Goal: Task Accomplishment & Management: Manage account settings

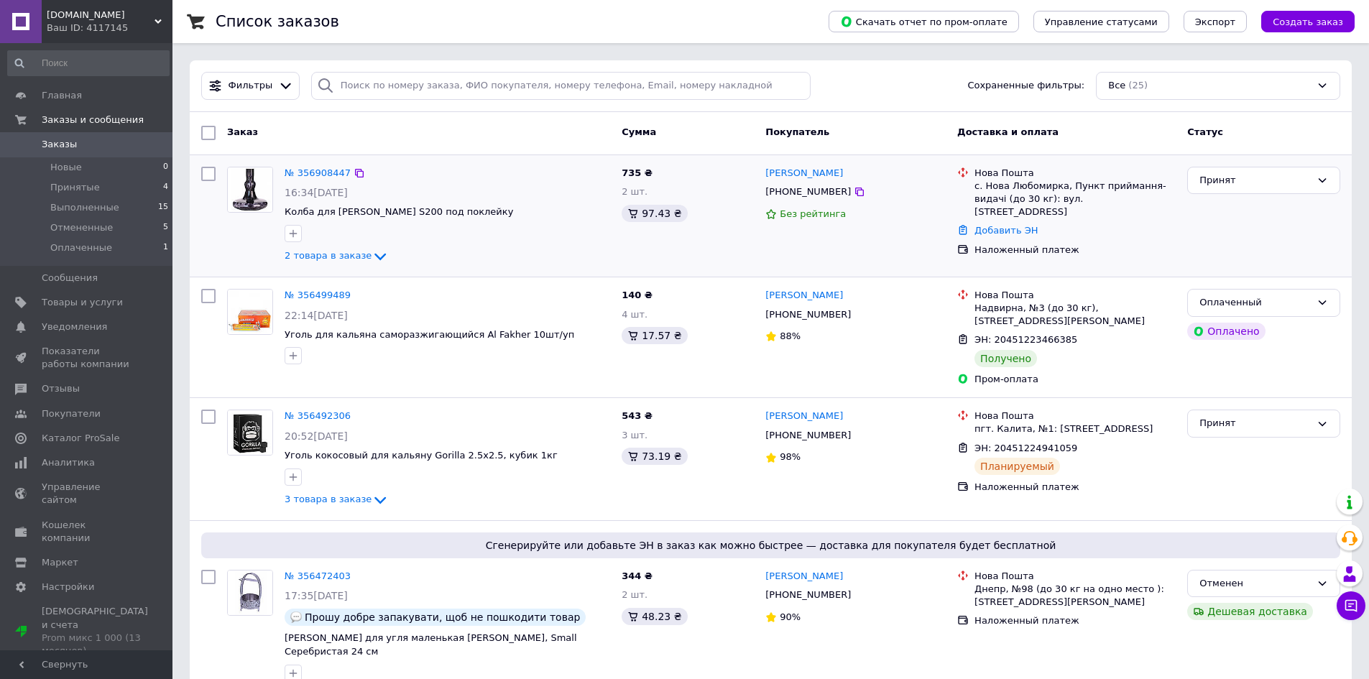
click at [1211, 250] on div "Принят" at bounding box center [1264, 216] width 165 height 110
click at [854, 196] on icon at bounding box center [860, 192] width 12 height 12
click at [55, 397] on link "Отзывы" at bounding box center [88, 389] width 177 height 24
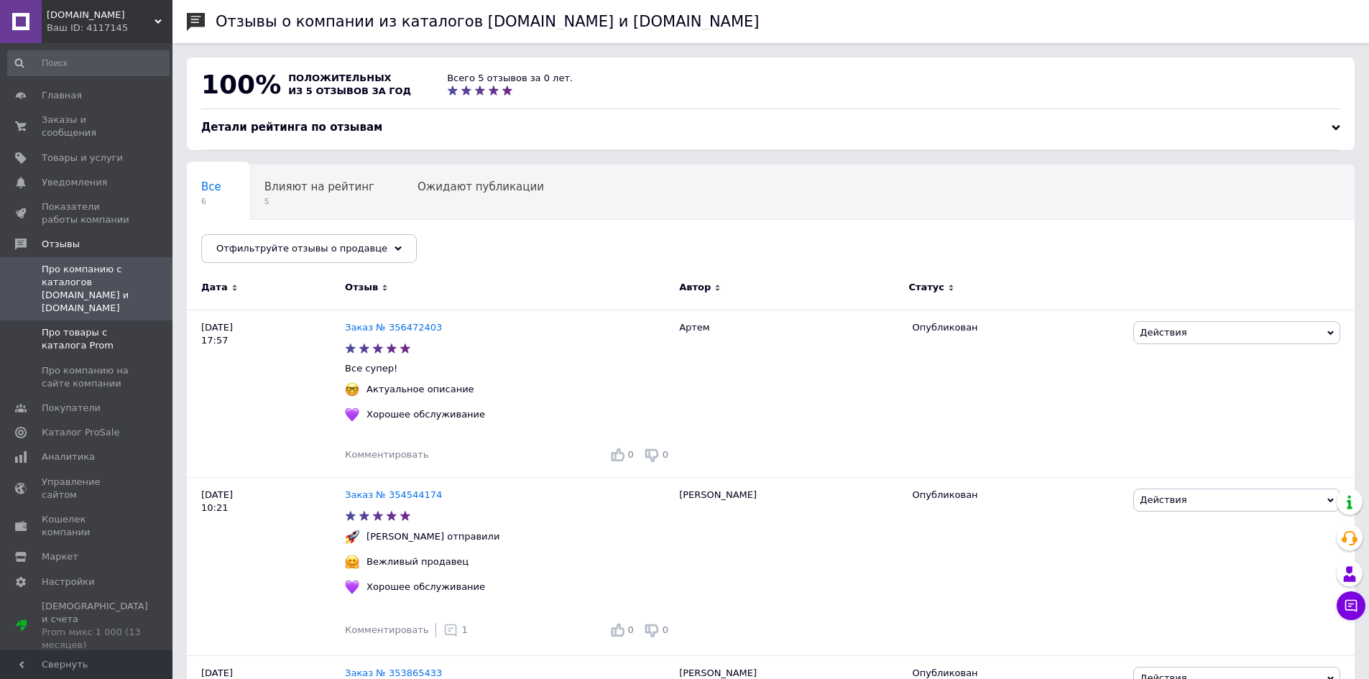
click at [98, 326] on span "Про товары с каталога Prom" at bounding box center [87, 339] width 91 height 26
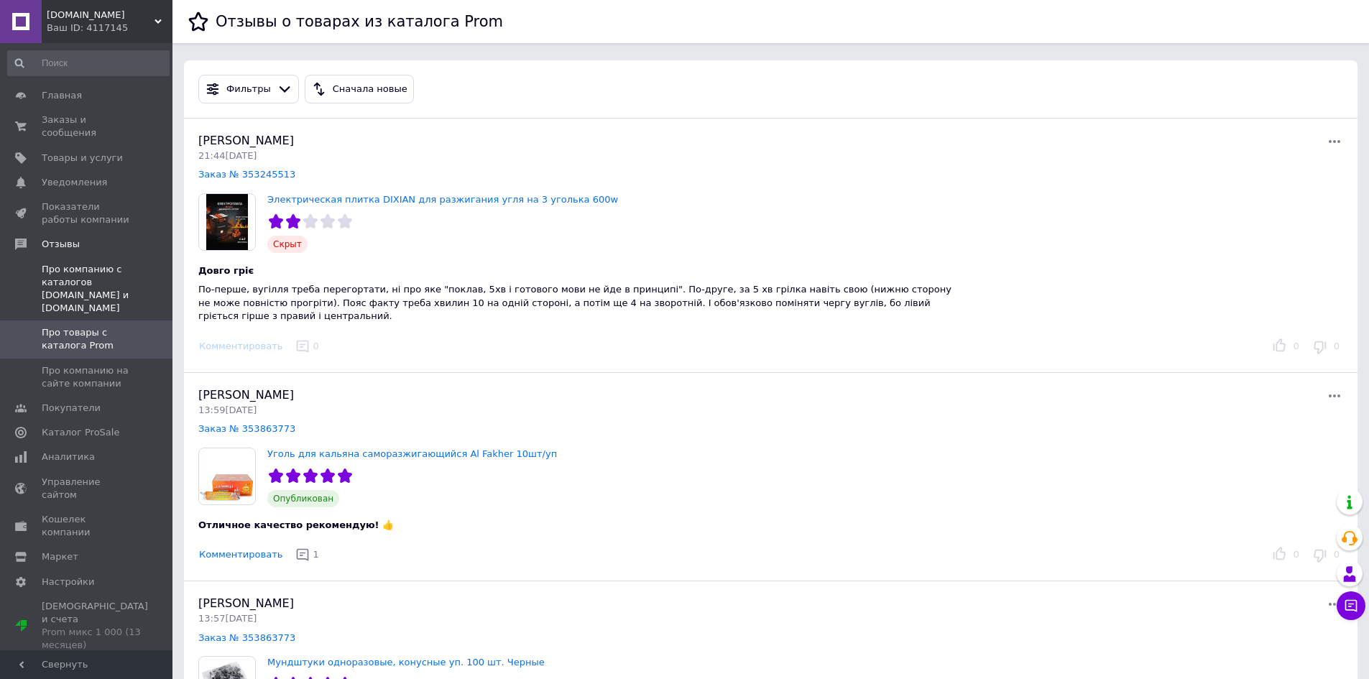
click at [135, 283] on span at bounding box center [153, 289] width 40 height 52
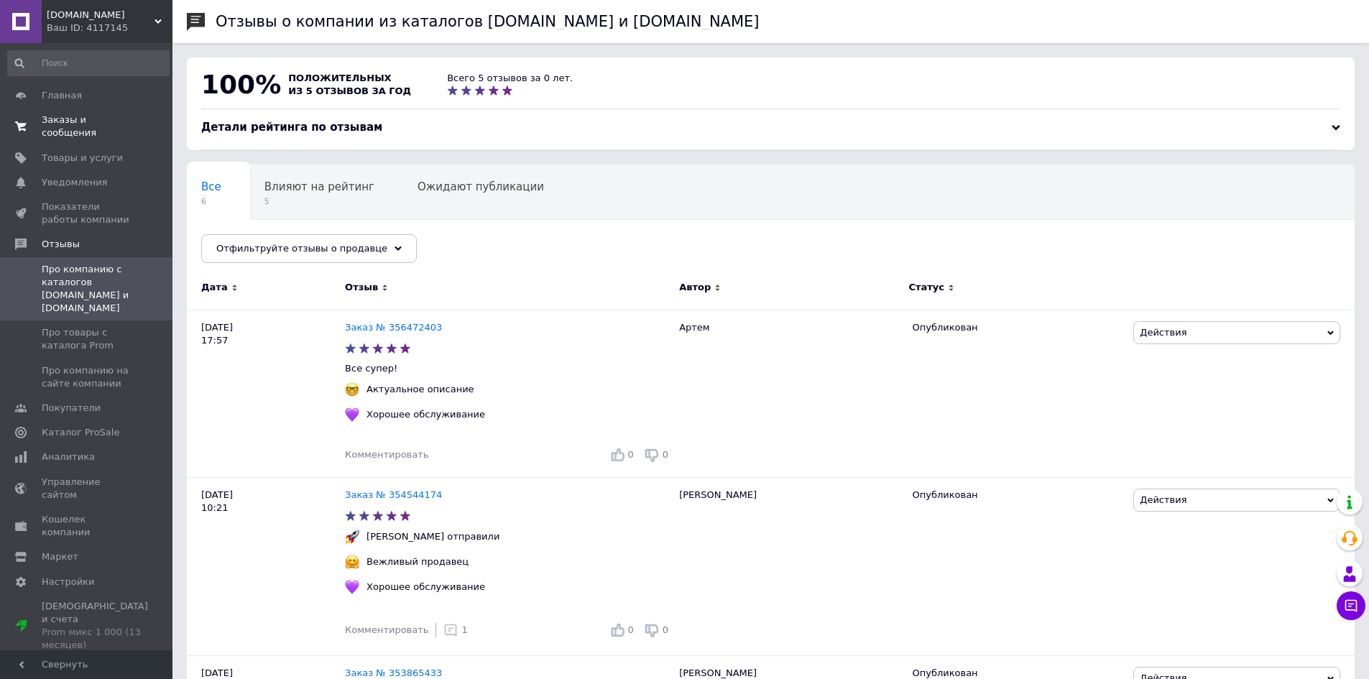
click at [78, 111] on link "Заказы и сообщения 0 0" at bounding box center [88, 126] width 177 height 37
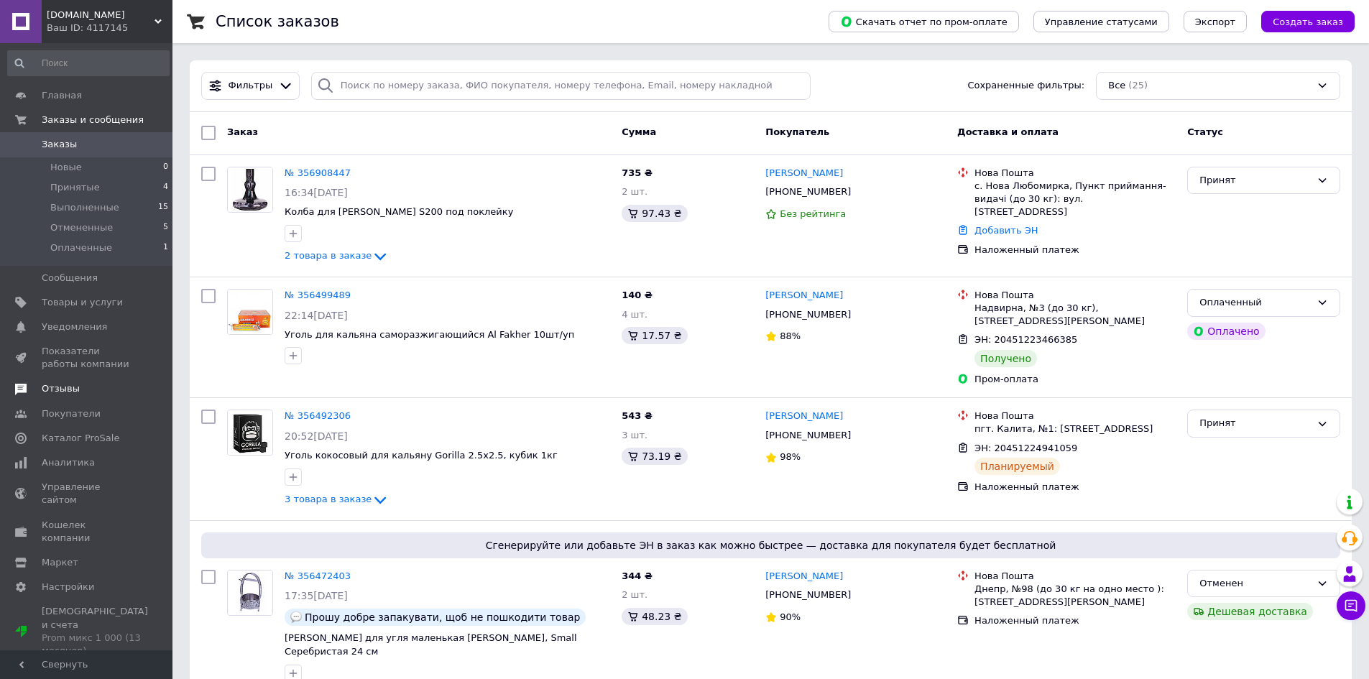
click at [88, 390] on span "Отзывы" at bounding box center [87, 388] width 91 height 13
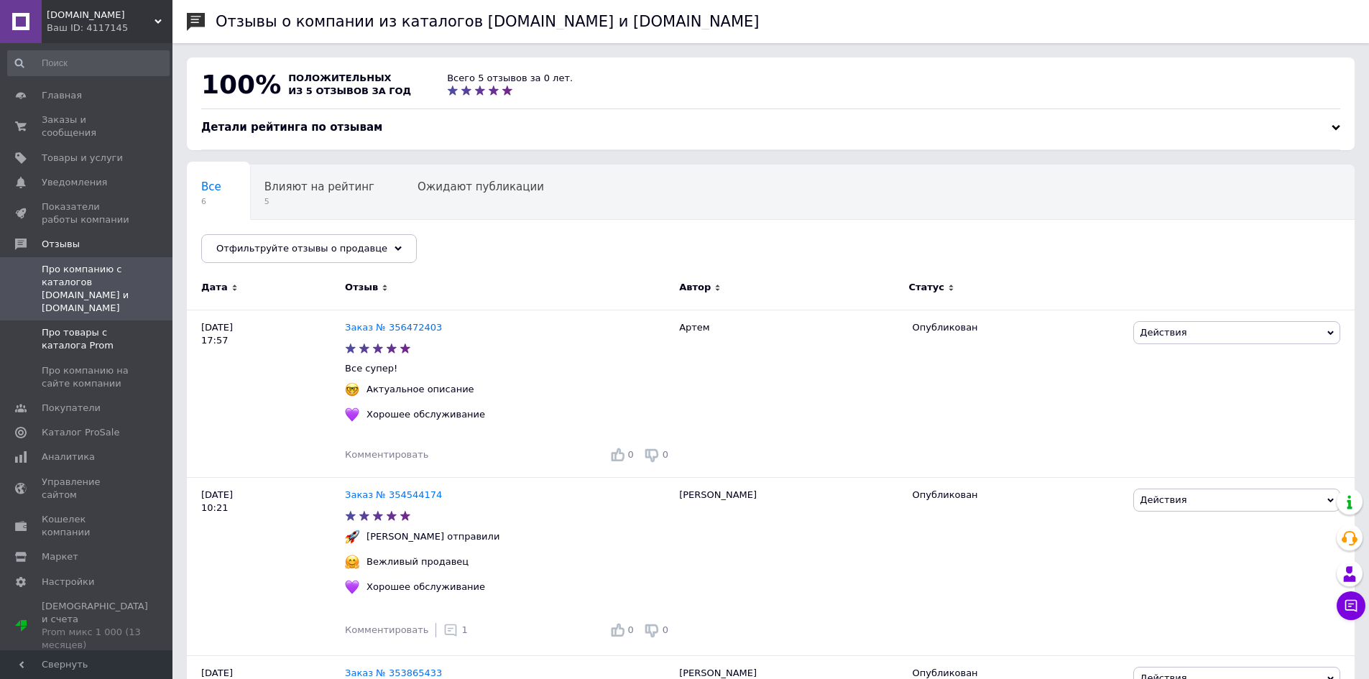
click at [63, 326] on span "Про товары с каталога Prom" at bounding box center [87, 339] width 91 height 26
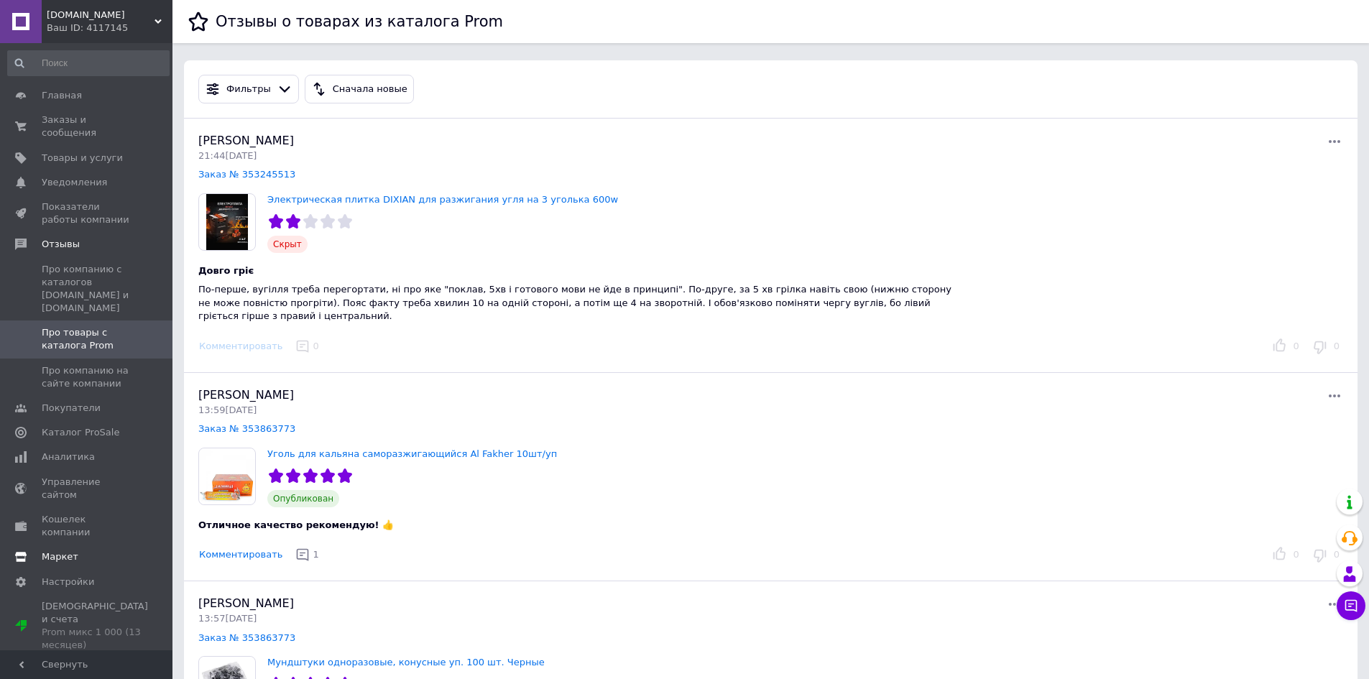
click at [68, 551] on span "Маркет" at bounding box center [60, 557] width 37 height 13
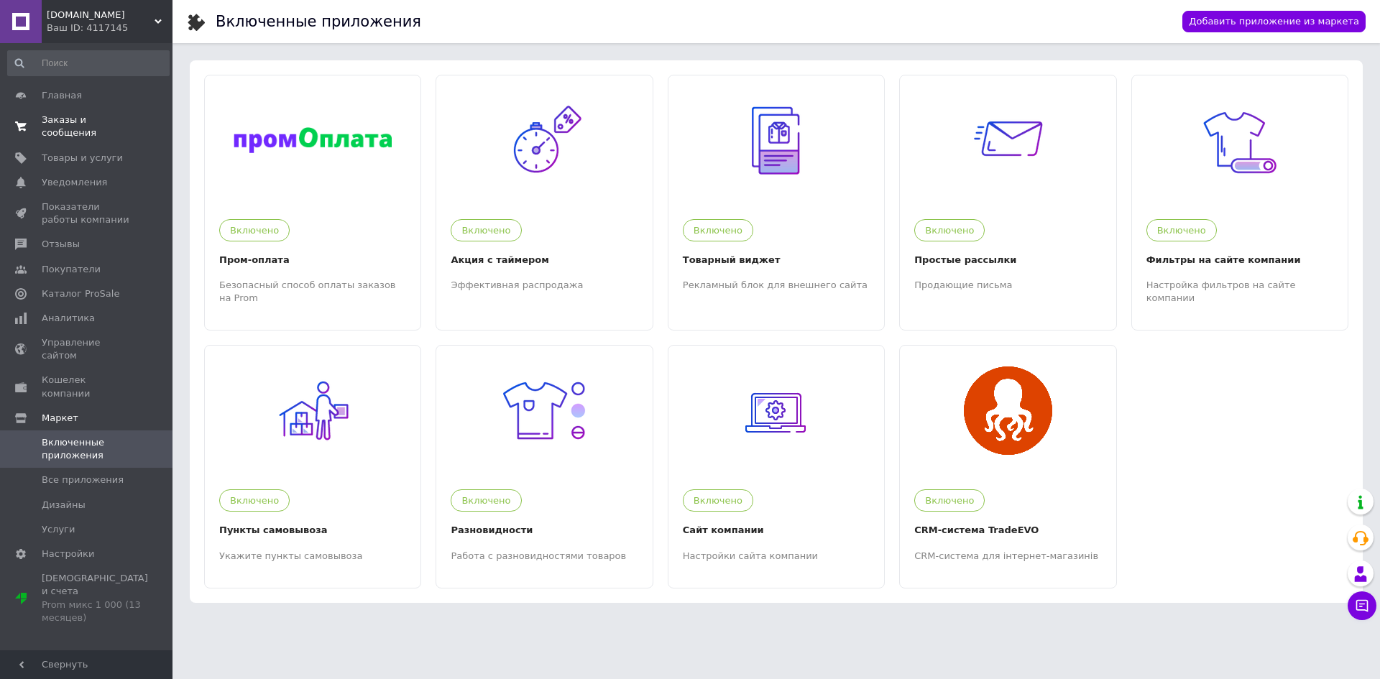
click at [106, 118] on span "Заказы и сообщения" at bounding box center [87, 127] width 91 height 26
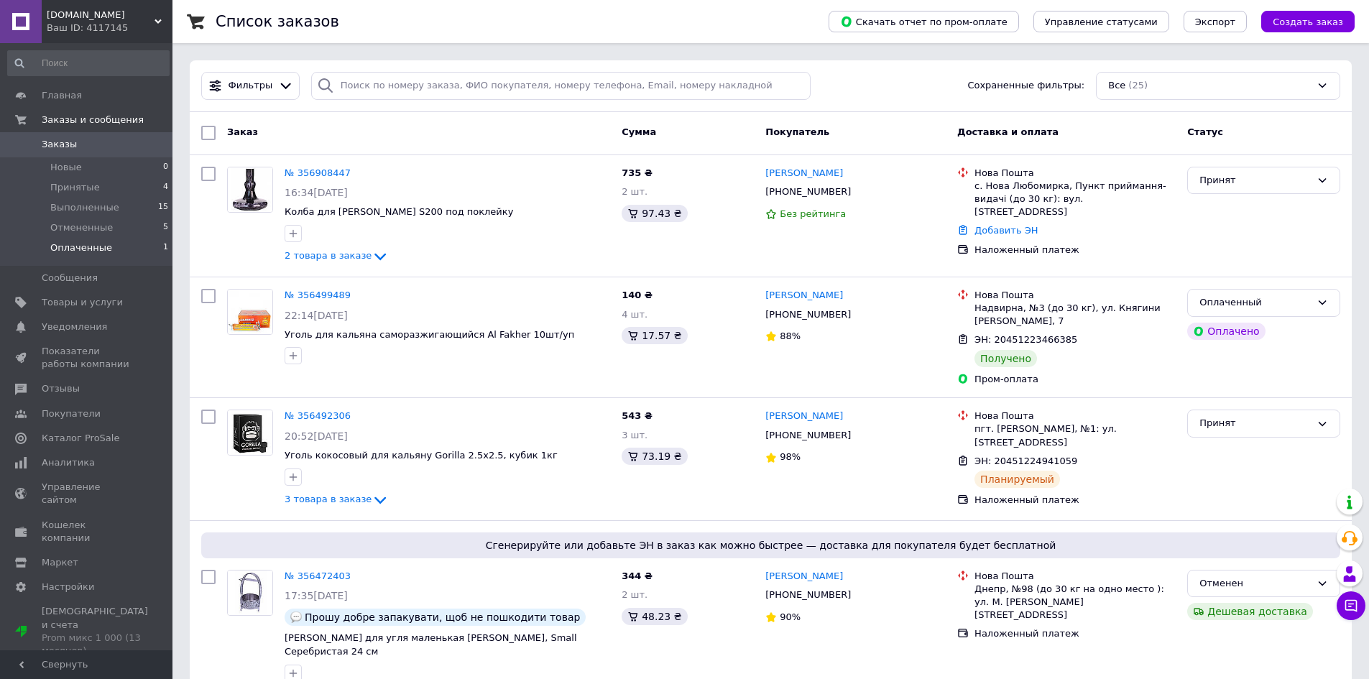
click at [104, 239] on li "Оплаченные 1" at bounding box center [88, 251] width 177 height 27
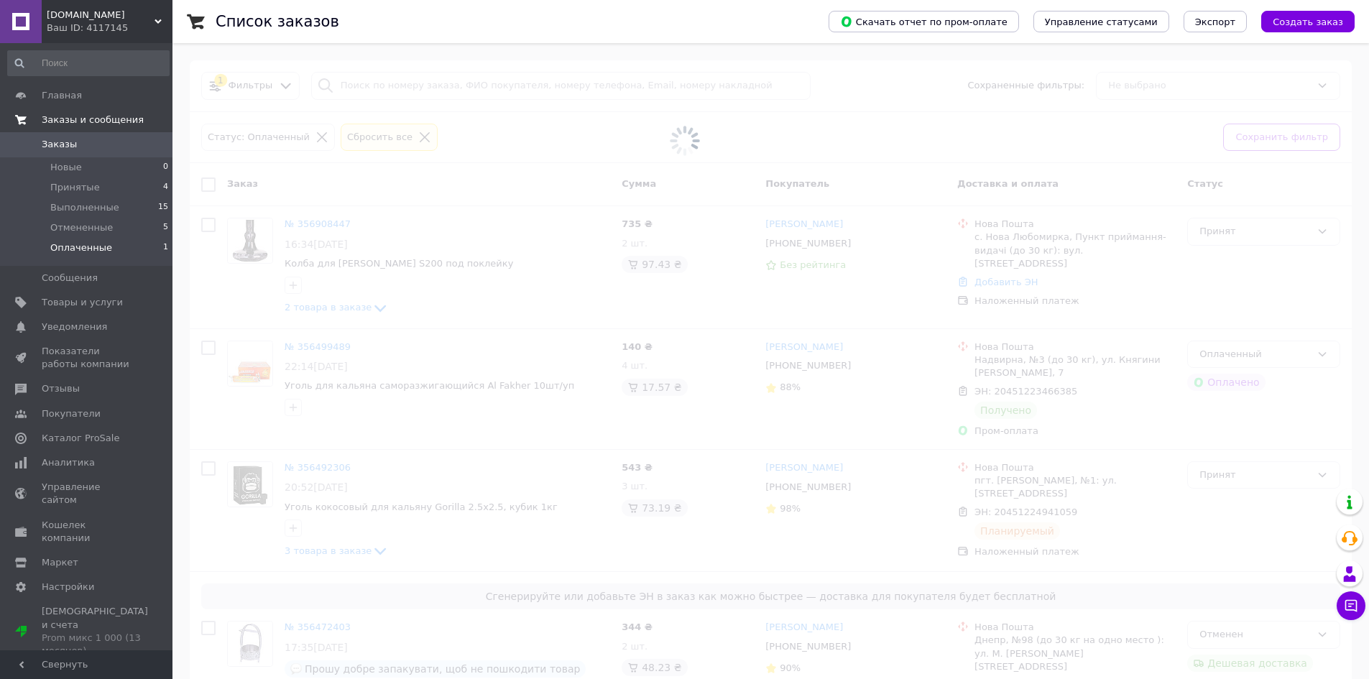
click at [109, 114] on span "Заказы и сообщения" at bounding box center [93, 120] width 102 height 13
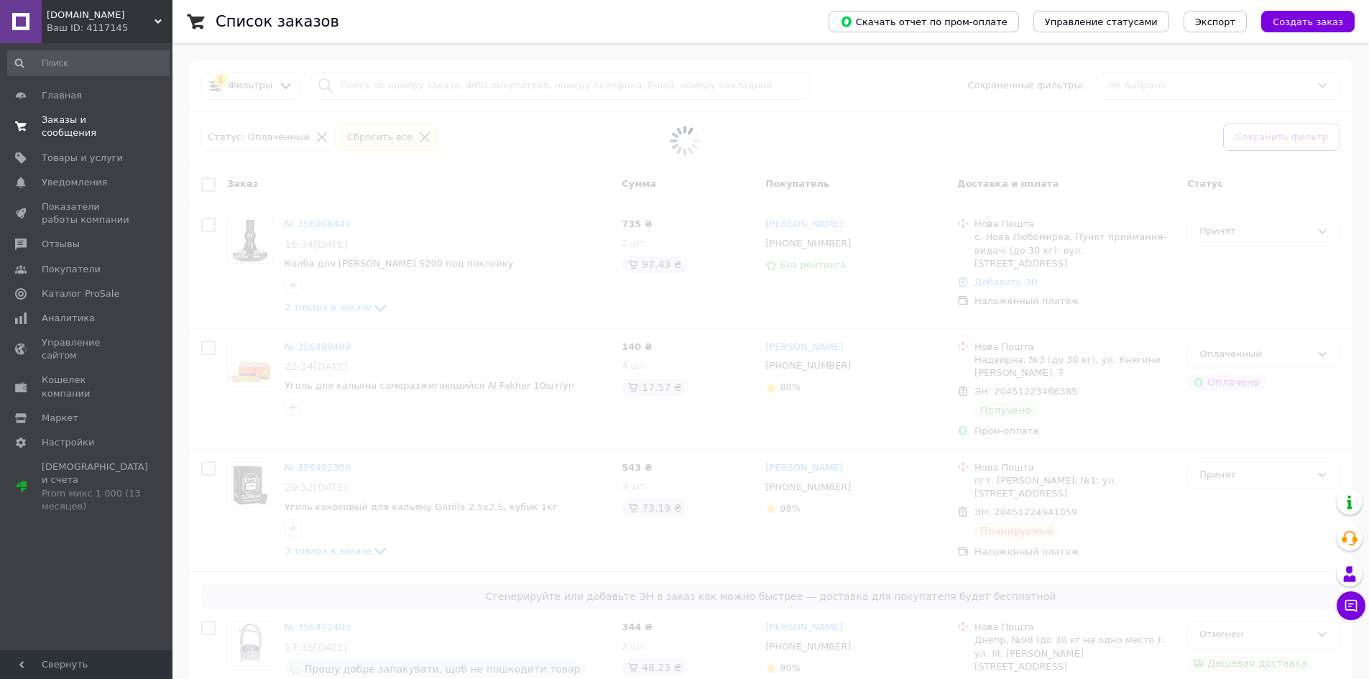
click at [110, 114] on span "Заказы и сообщения" at bounding box center [87, 127] width 91 height 26
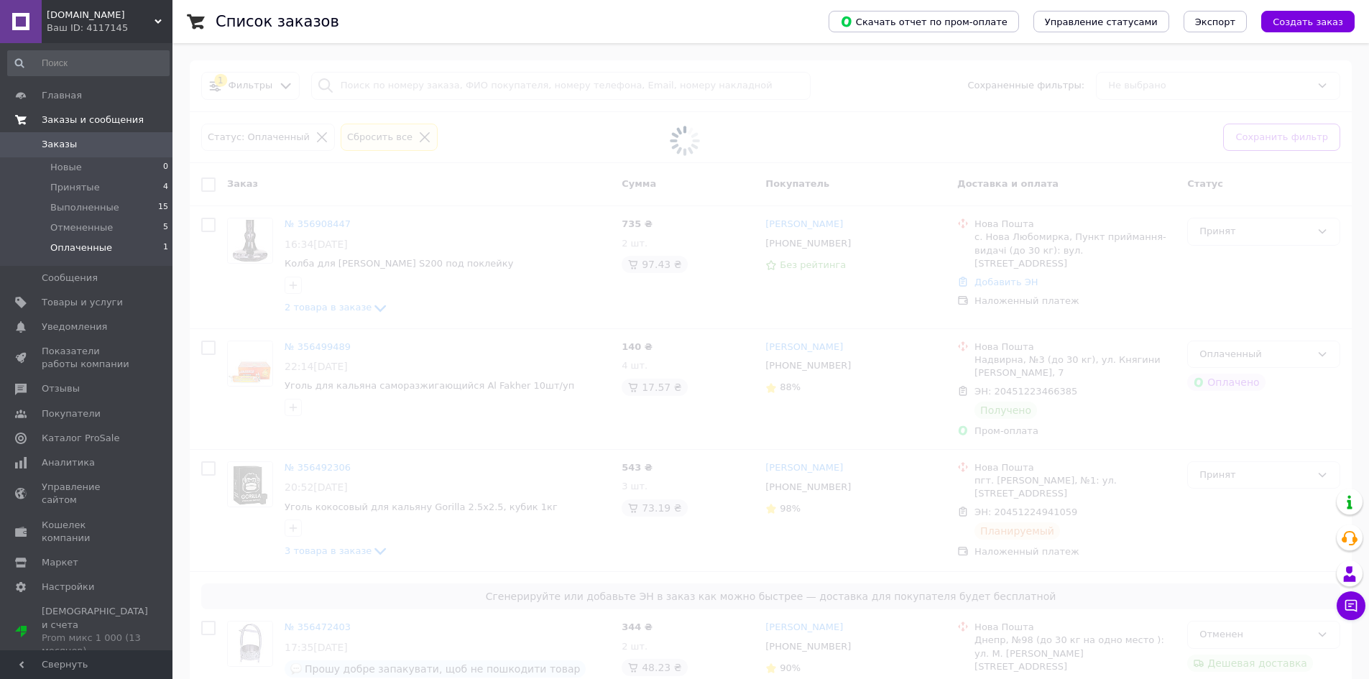
click at [107, 126] on span "Заказы и сообщения" at bounding box center [93, 120] width 102 height 13
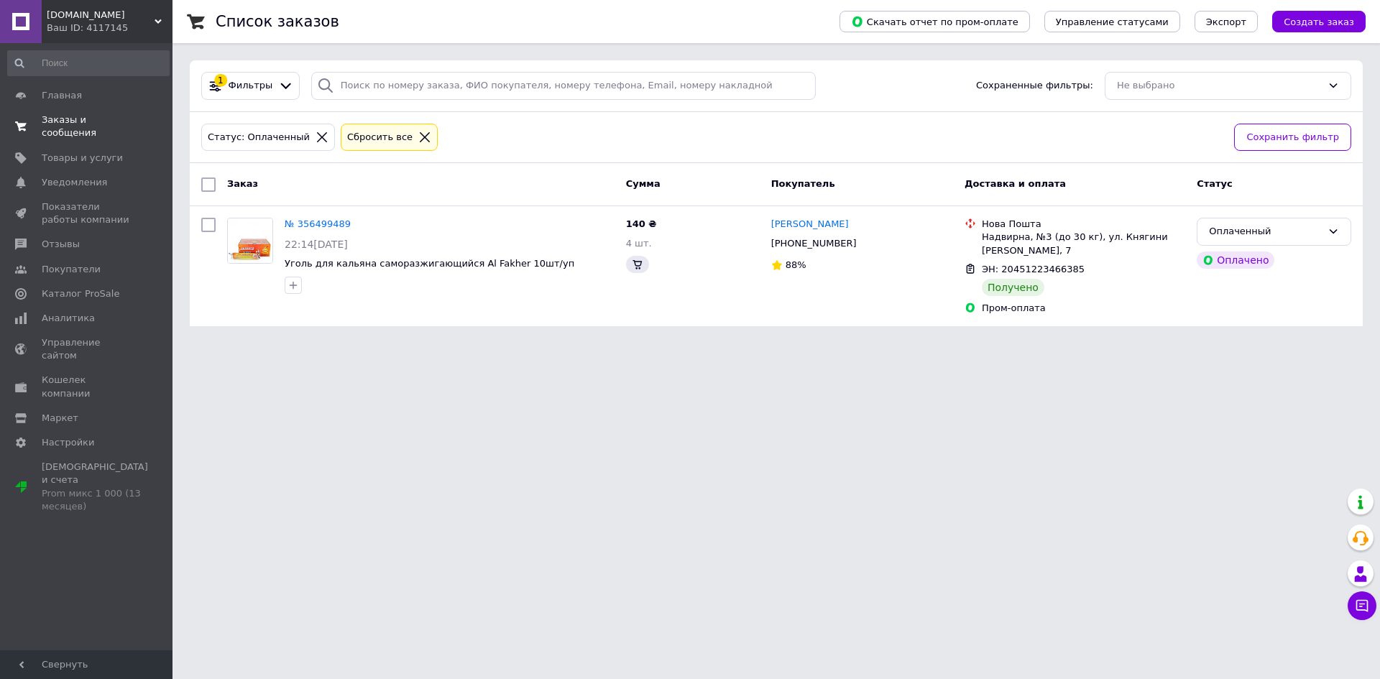
click at [144, 129] on link "Заказы и сообщения 0 0" at bounding box center [88, 126] width 177 height 37
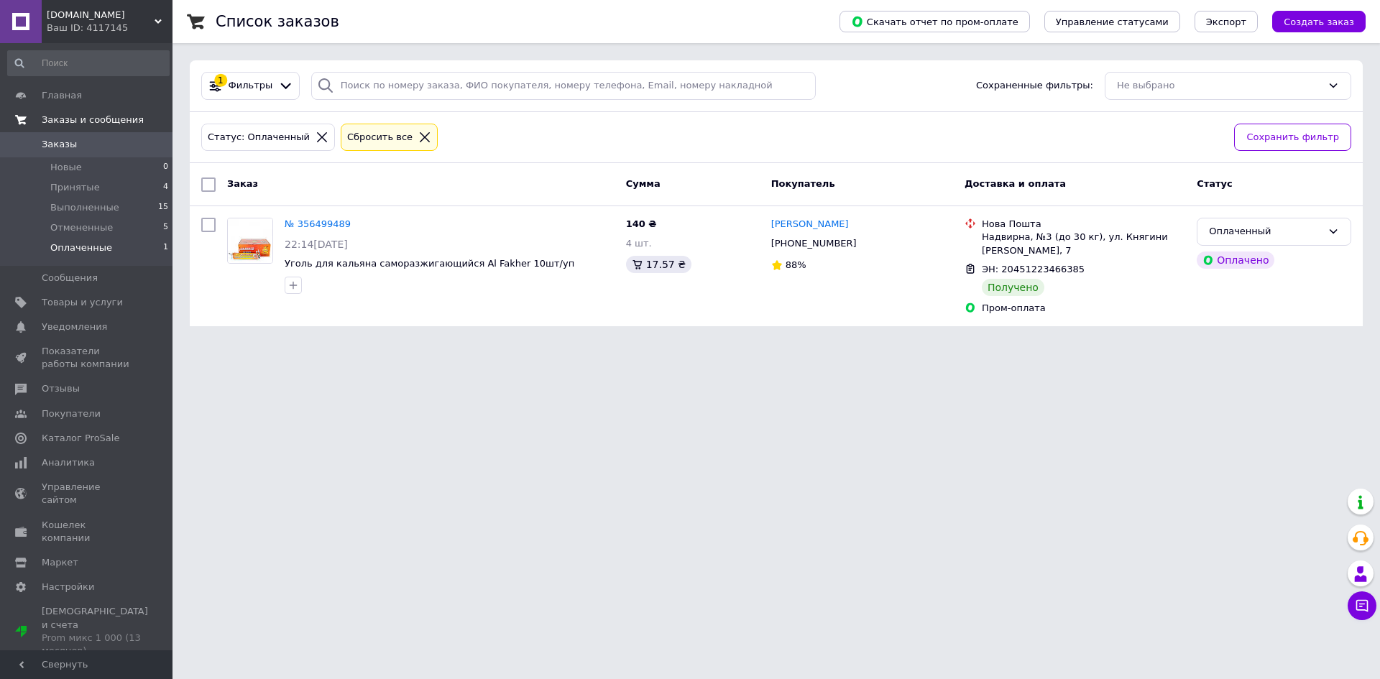
click at [123, 120] on span "Заказы и сообщения" at bounding box center [93, 120] width 102 height 13
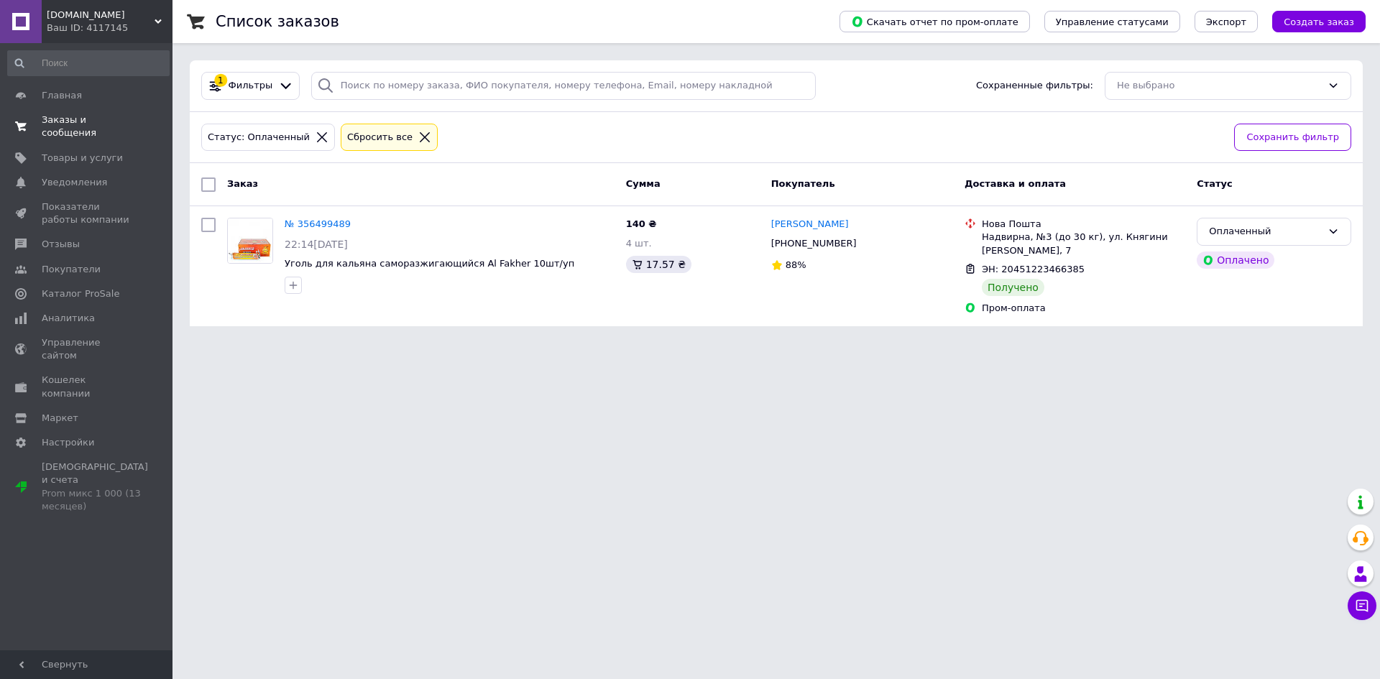
click at [127, 124] on span "Заказы и сообщения" at bounding box center [87, 127] width 91 height 26
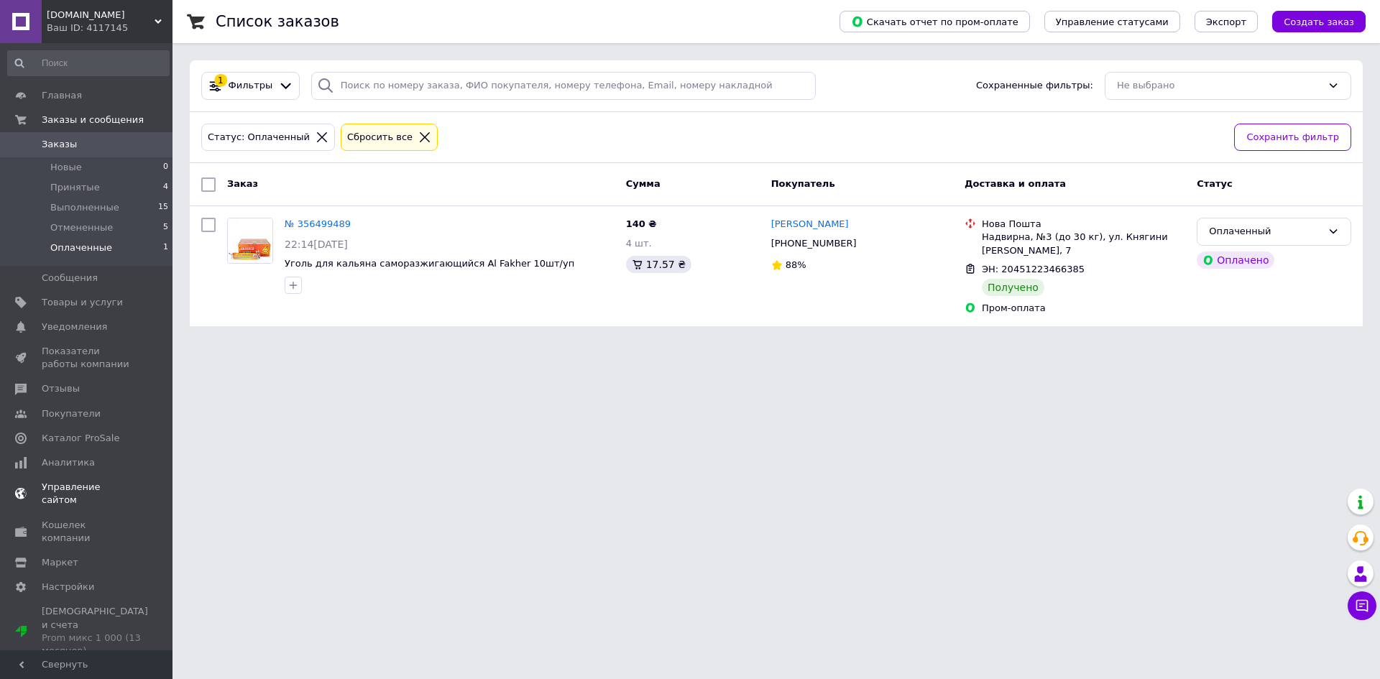
click at [65, 337] on link "Уведомления 0 0" at bounding box center [88, 327] width 177 height 24
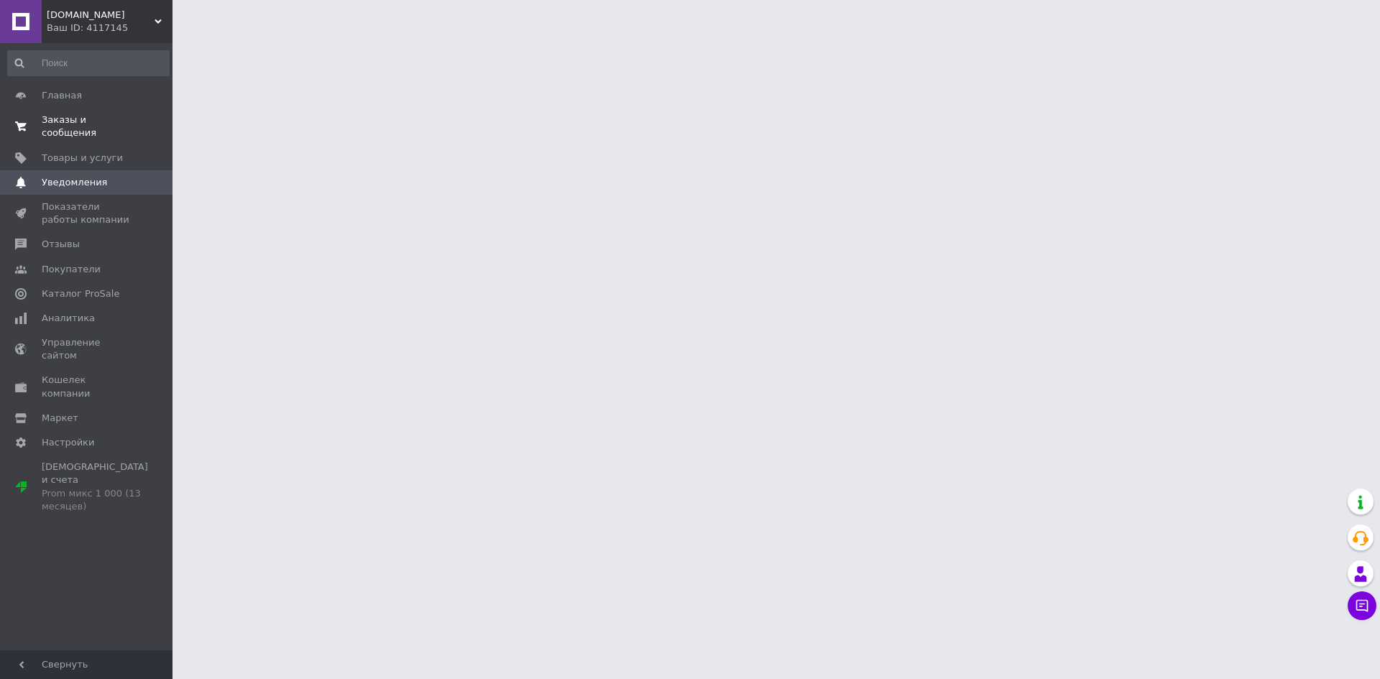
click at [103, 129] on link "Заказы и сообщения 0 0" at bounding box center [88, 126] width 177 height 37
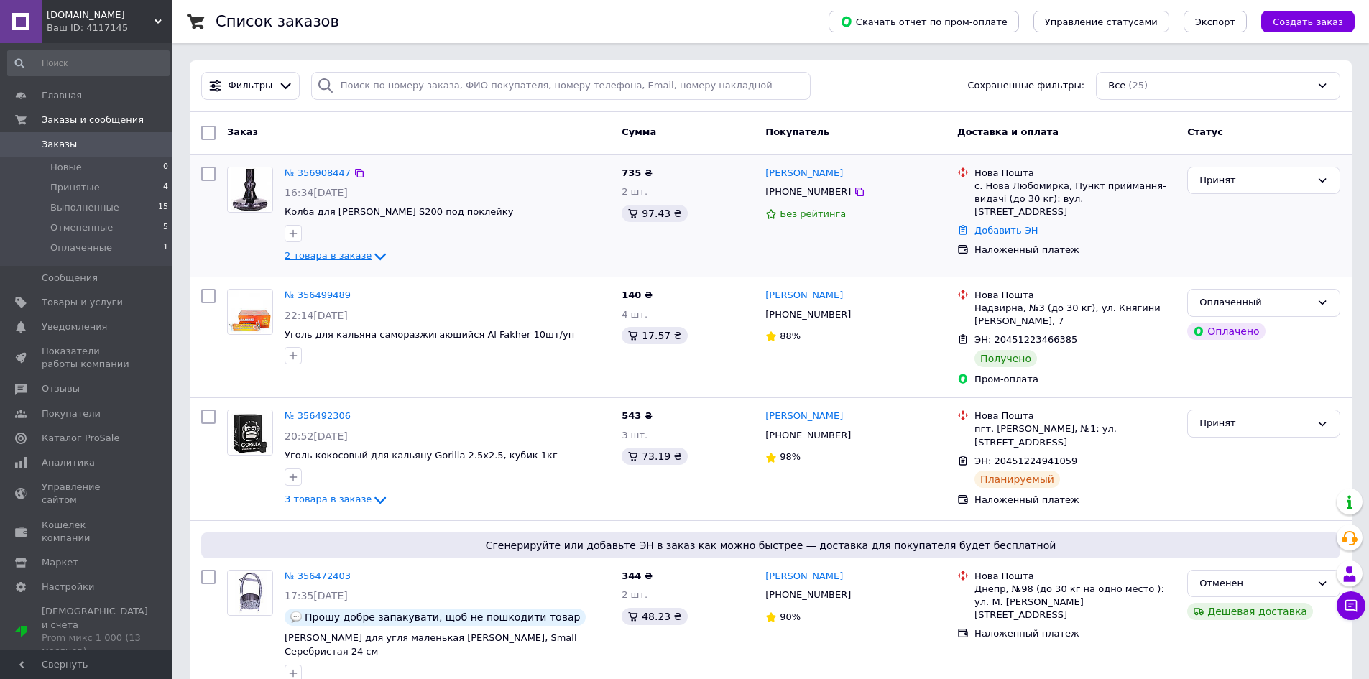
click at [372, 259] on icon at bounding box center [380, 256] width 17 height 17
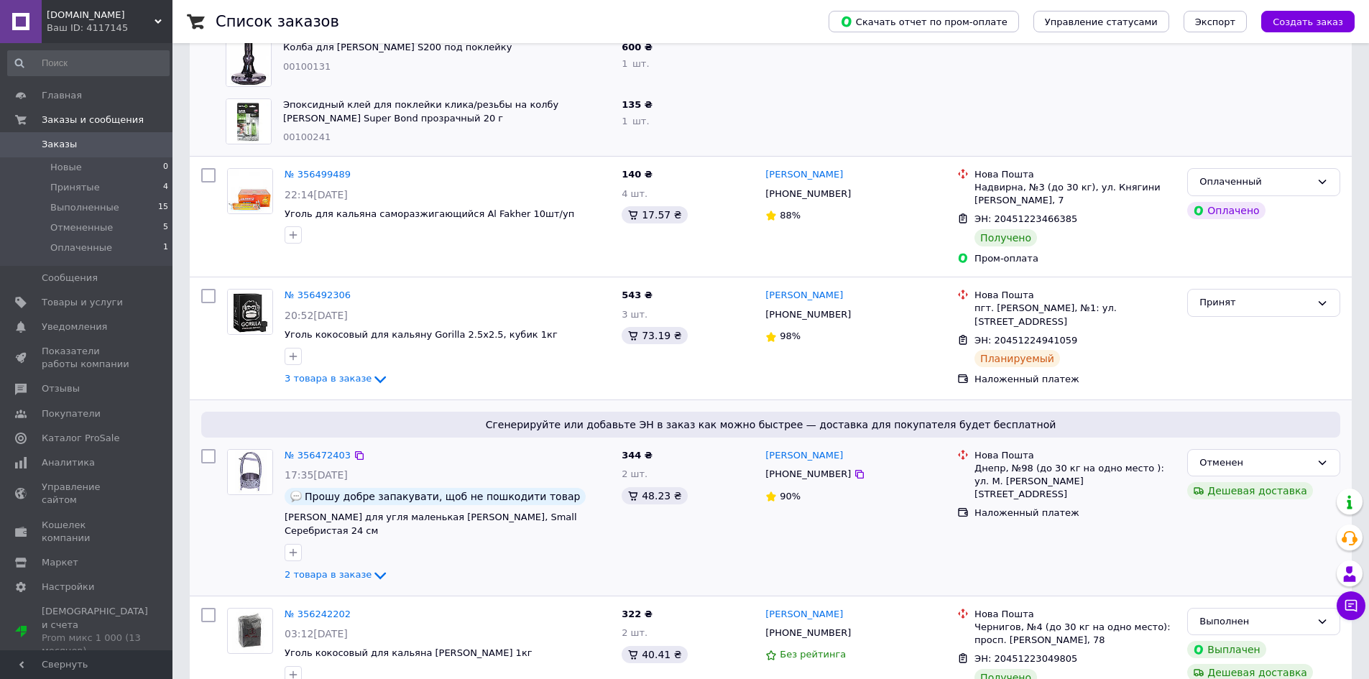
scroll to position [288, 0]
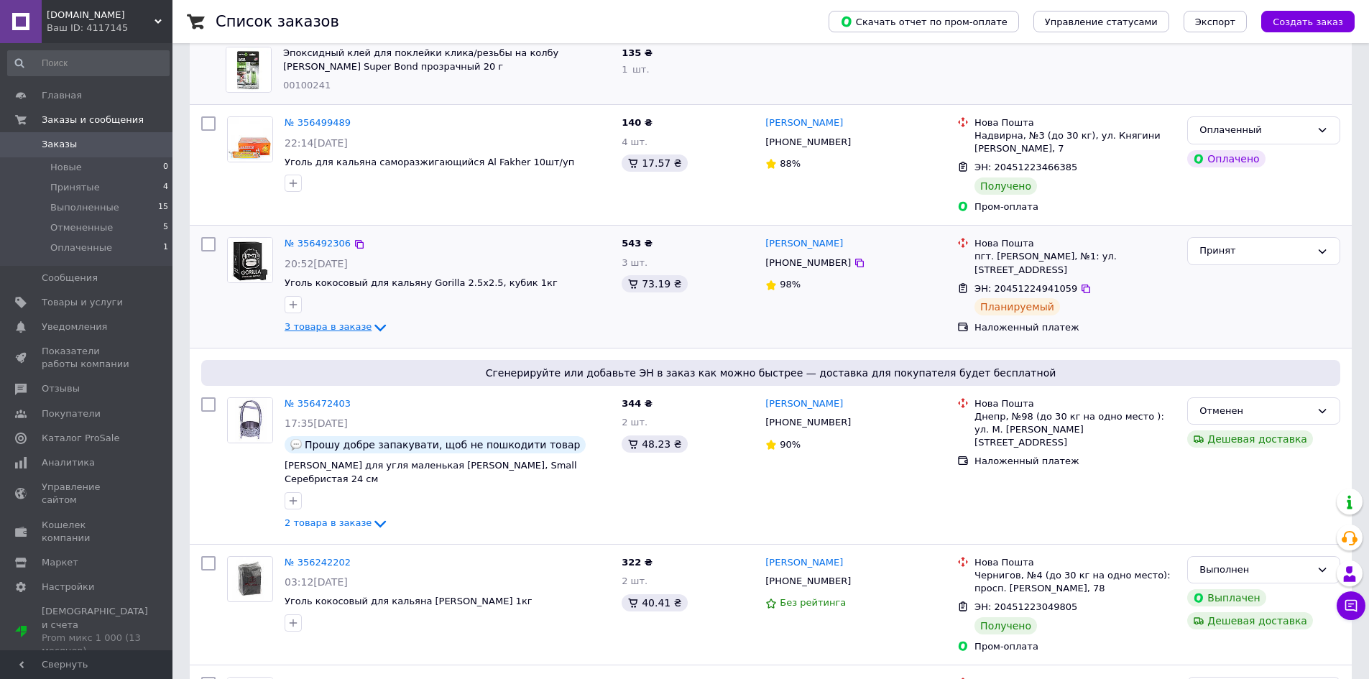
click at [372, 319] on icon at bounding box center [380, 327] width 17 height 17
